Goal: Information Seeking & Learning: Understand process/instructions

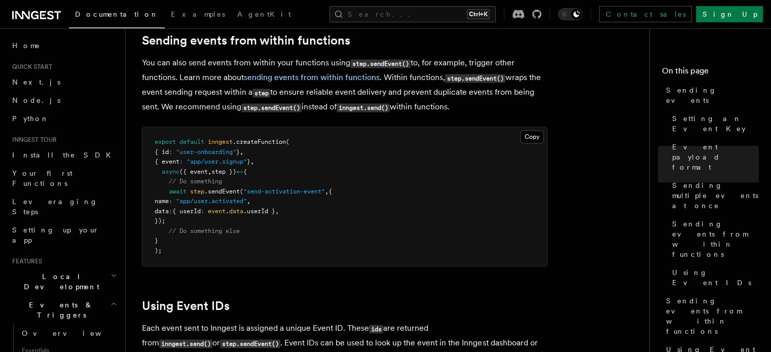
scroll to position [1572, 0]
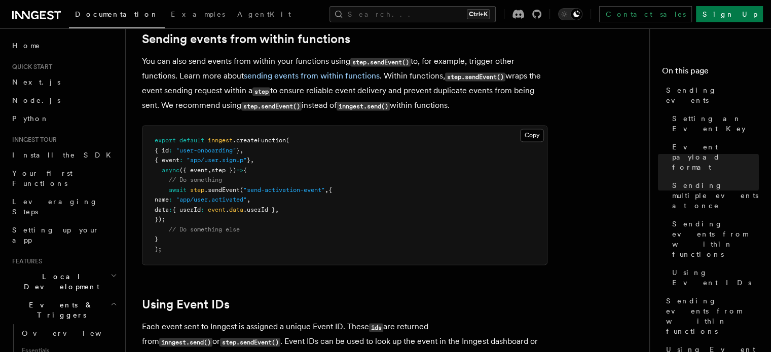
drag, startPoint x: 166, startPoint y: 176, endPoint x: 221, endPoint y: 213, distance: 66.1
click at [221, 213] on pre "export default inngest .createFunction ( { id : "user-onboarding" } , { event :…" at bounding box center [345, 195] width 405 height 139
click at [250, 211] on pre "export default inngest .createFunction ( { id : "user-onboarding" } , { event :…" at bounding box center [345, 195] width 405 height 139
click at [217, 187] on span ".sendEvent" at bounding box center [221, 190] width 35 height 7
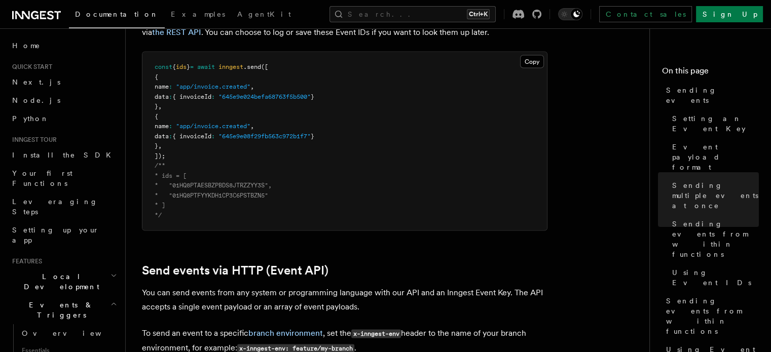
scroll to position [1927, 0]
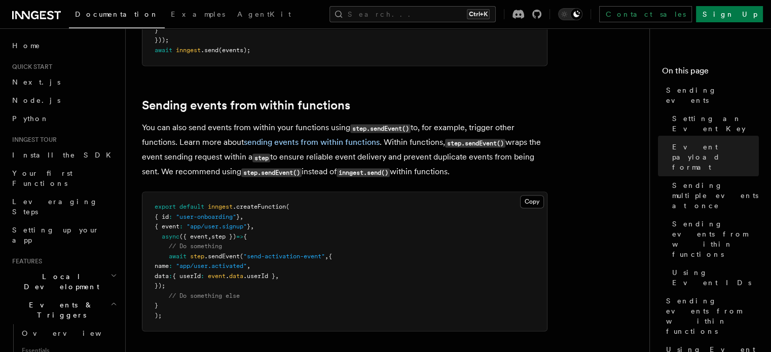
scroll to position [1521, 0]
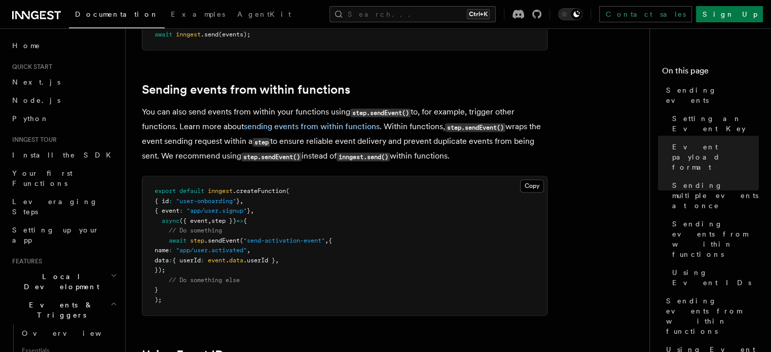
click at [206, 227] on span "// Do something" at bounding box center [195, 230] width 53 height 7
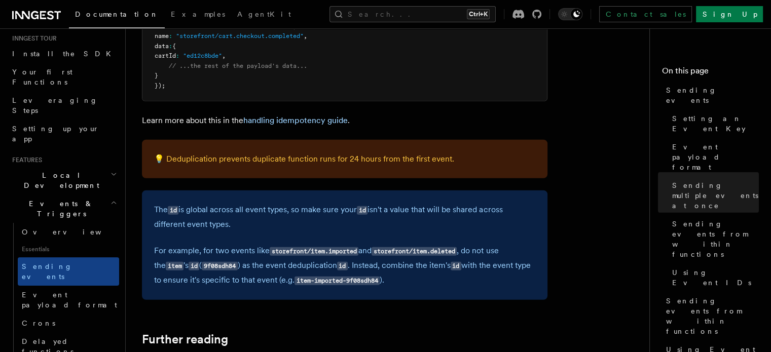
scroll to position [2891, 0]
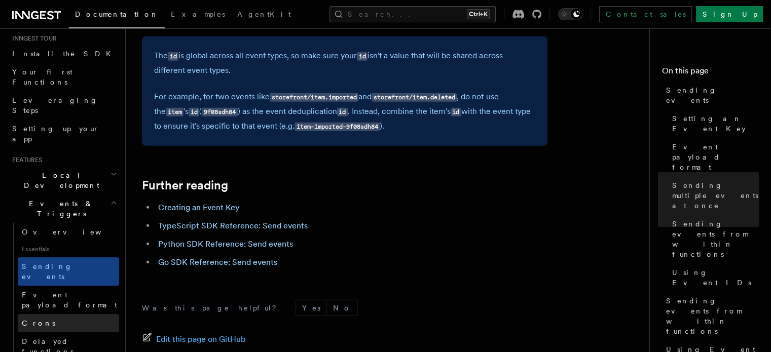
click at [41, 314] on link "Crons" at bounding box center [68, 323] width 101 height 18
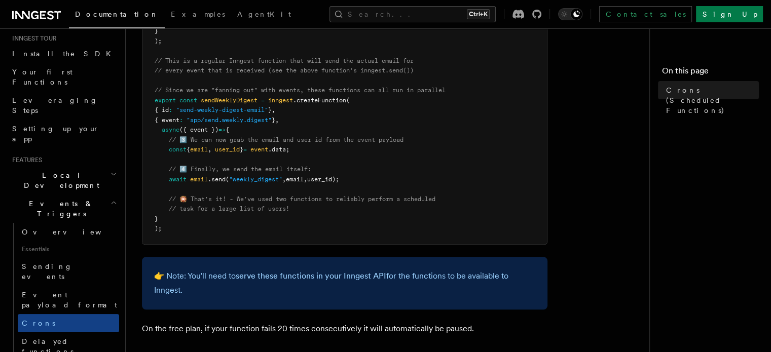
scroll to position [558, 0]
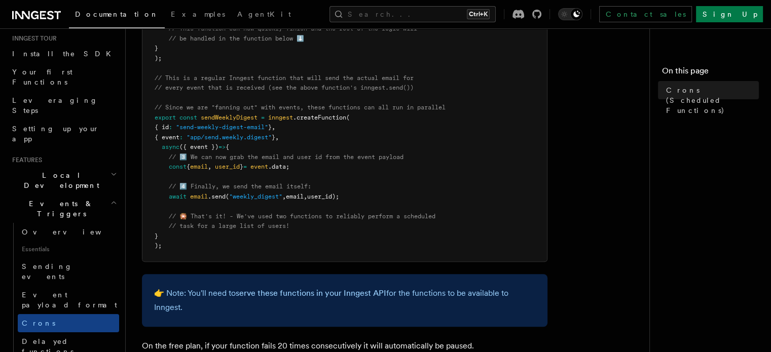
click at [271, 216] on span "// 🎇 That's it! - We've used two functions to reliably perform a scheduled" at bounding box center [302, 216] width 267 height 7
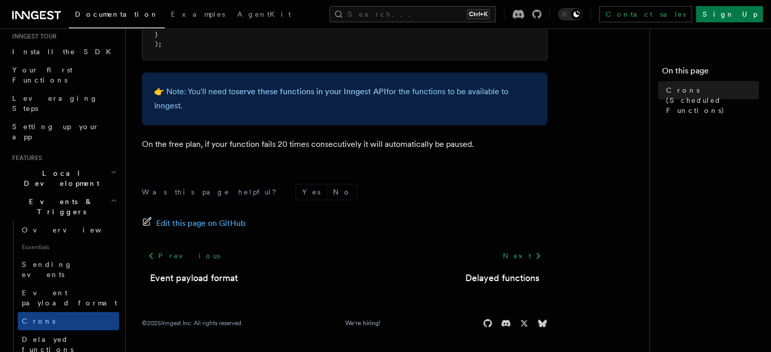
scroll to position [101, 0]
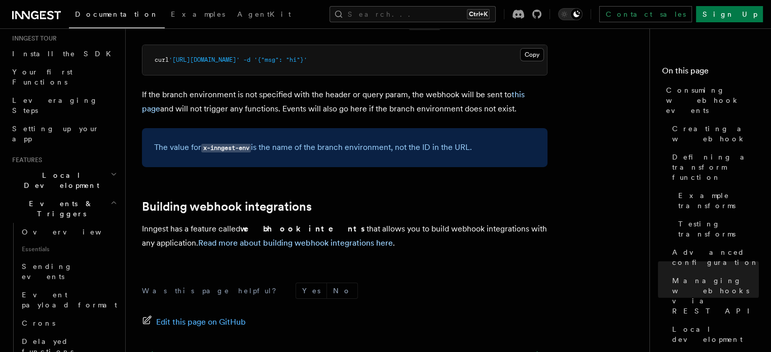
scroll to position [3133, 0]
